Goal: Use online tool/utility: Use online tool/utility

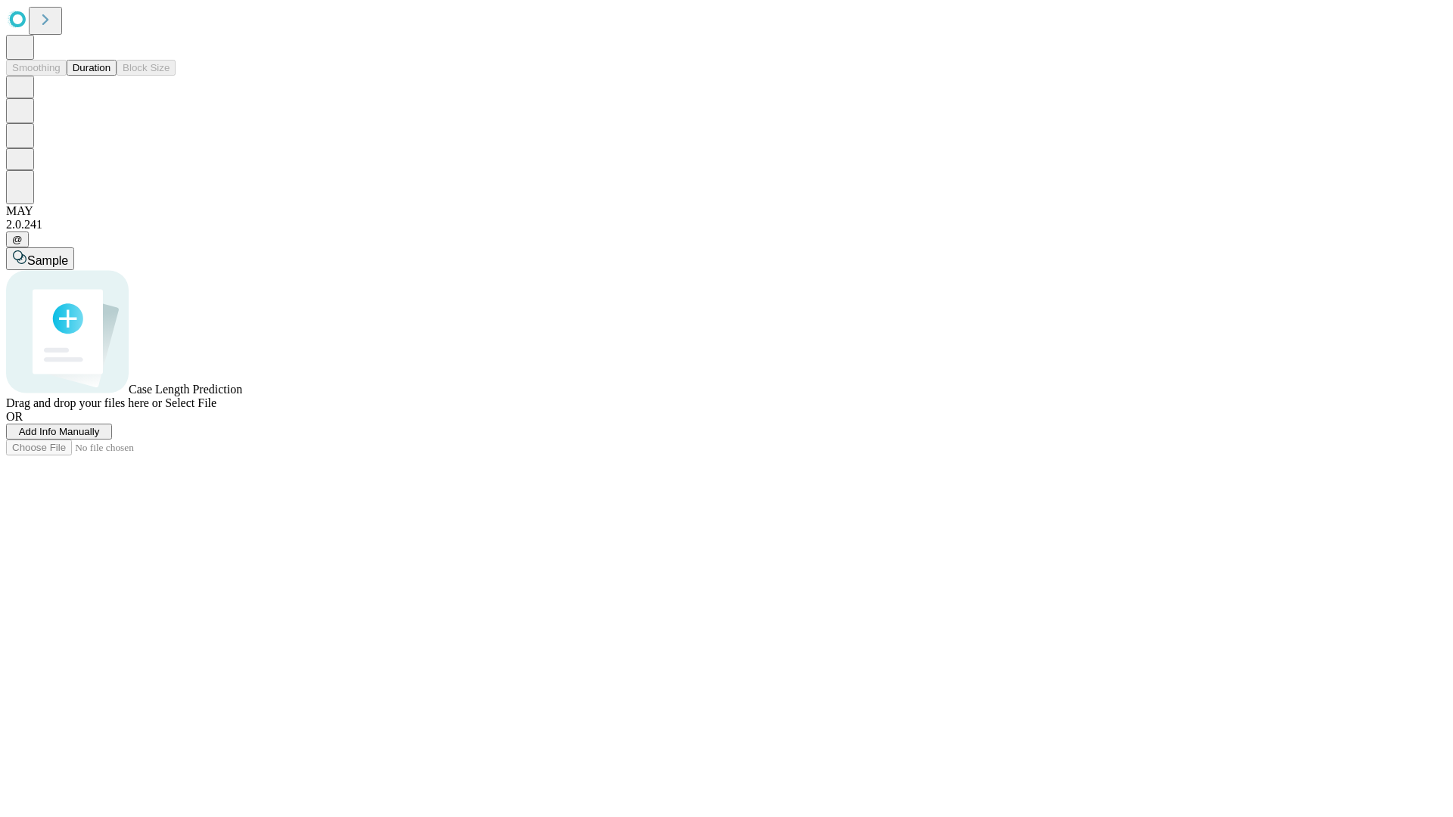
click at [110, 76] on button "Duration" at bounding box center [92, 68] width 50 height 16
click at [68, 254] on span "Sample" at bounding box center [47, 260] width 41 height 13
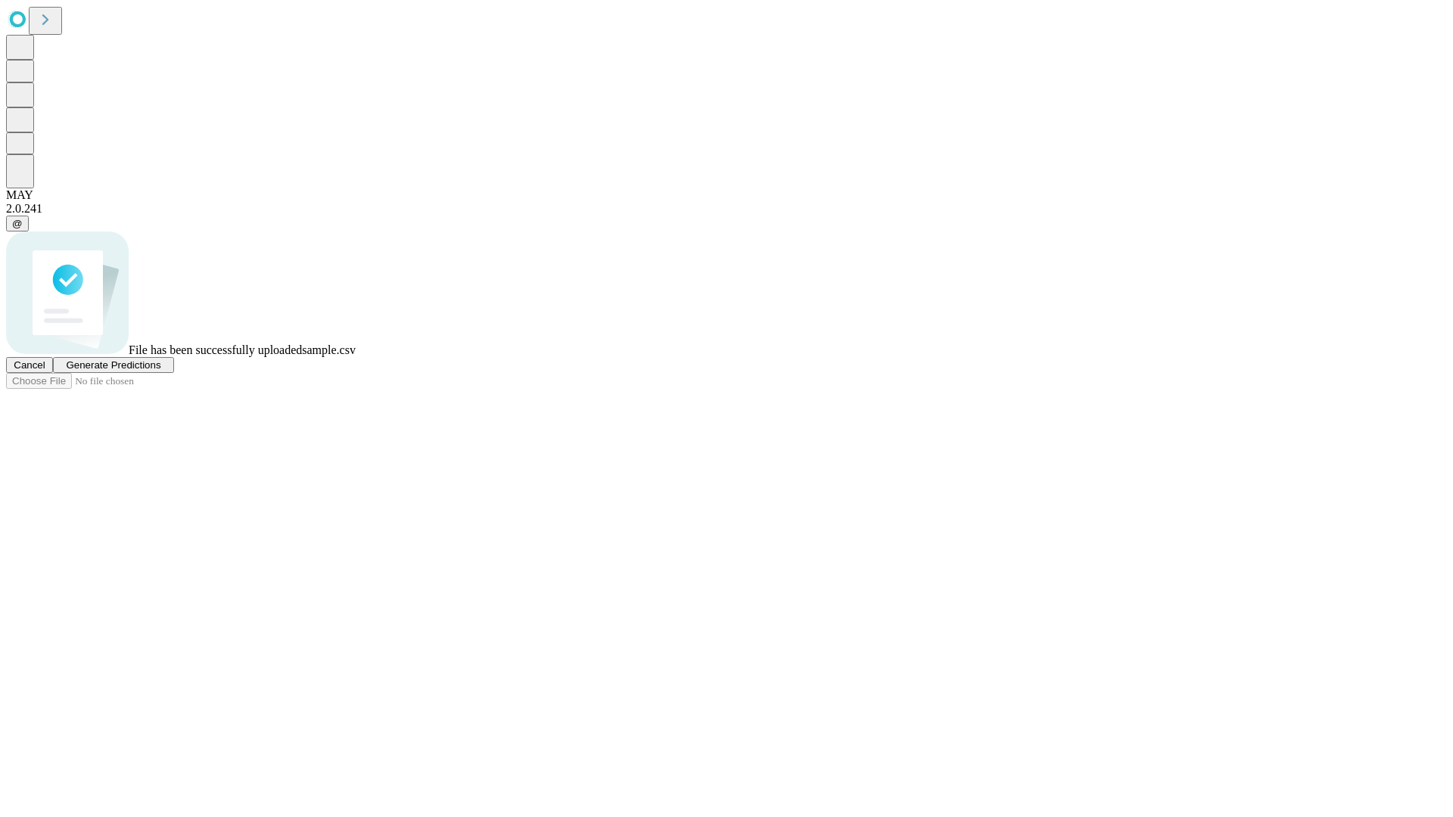
click at [160, 371] on span "Generate Predictions" at bounding box center [113, 364] width 95 height 11
